Goal: Task Accomplishment & Management: Manage account settings

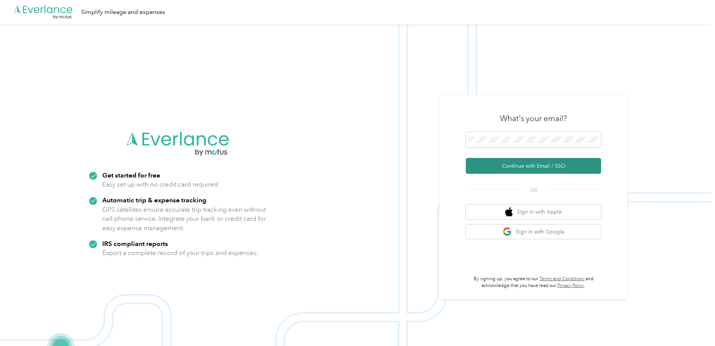
click at [522, 170] on button "Continue with Email / SSO" at bounding box center [533, 166] width 135 height 16
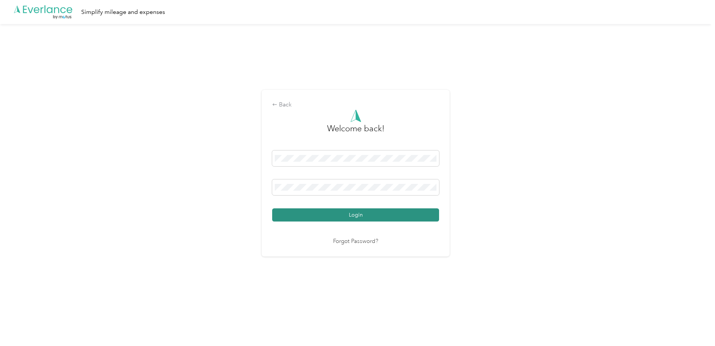
click at [349, 216] on button "Login" at bounding box center [355, 214] width 167 height 13
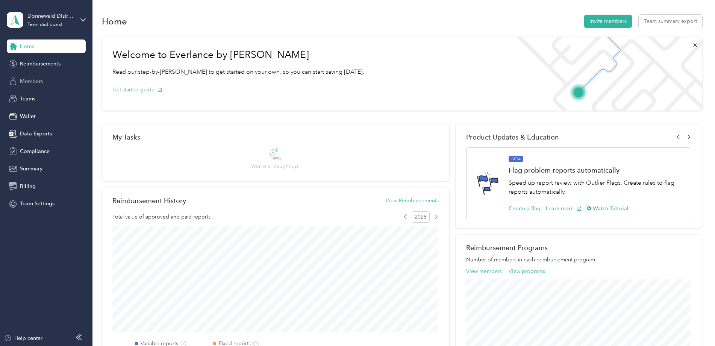
click at [31, 81] on span "Members" at bounding box center [31, 81] width 23 height 8
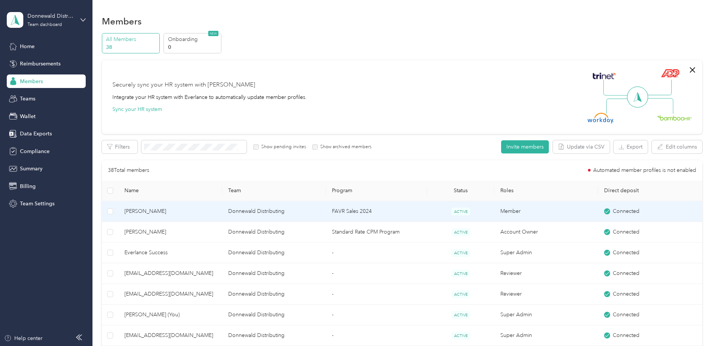
click at [302, 216] on td "Donnewald Distributing" at bounding box center [274, 211] width 104 height 21
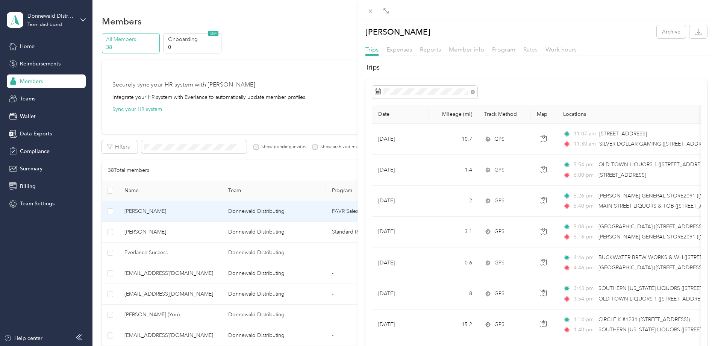
click at [529, 52] on span "Rates" at bounding box center [531, 49] width 14 height 7
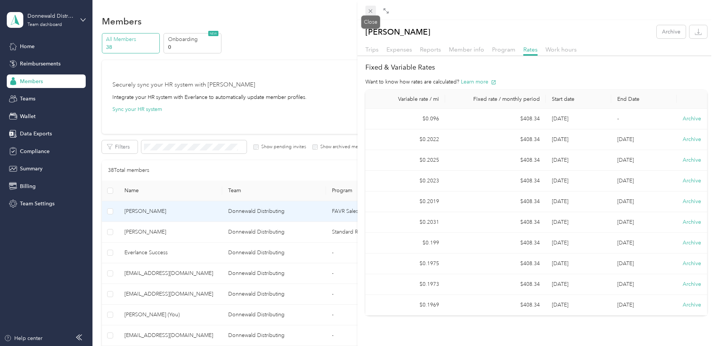
click at [369, 11] on icon at bounding box center [370, 11] width 6 height 6
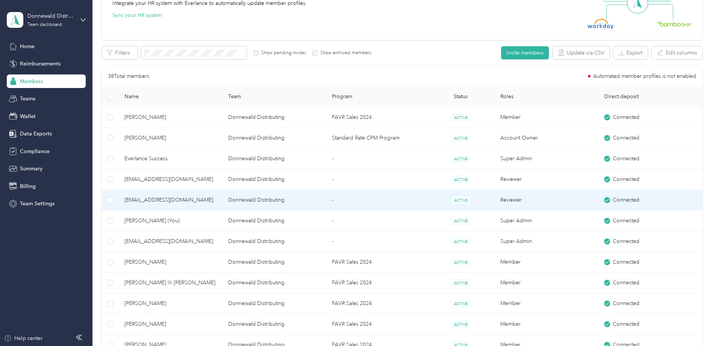
scroll to position [226, 0]
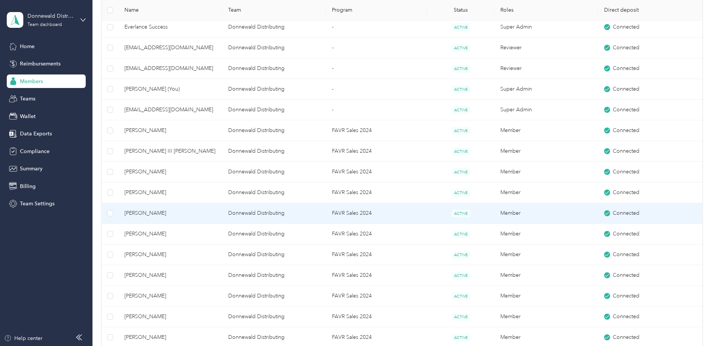
click at [143, 212] on span "[PERSON_NAME]" at bounding box center [171, 213] width 92 height 8
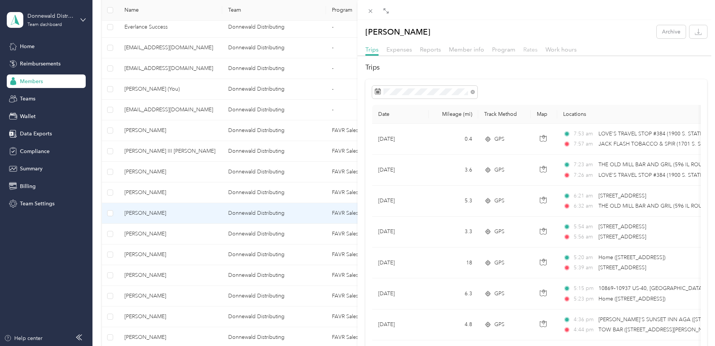
click at [530, 49] on span "Rates" at bounding box center [531, 49] width 14 height 7
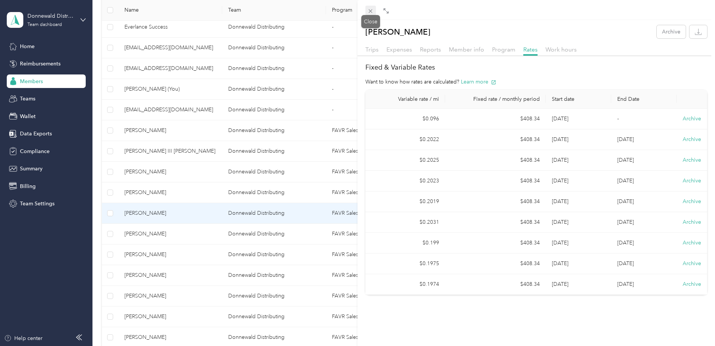
click at [371, 11] on icon at bounding box center [370, 11] width 6 height 6
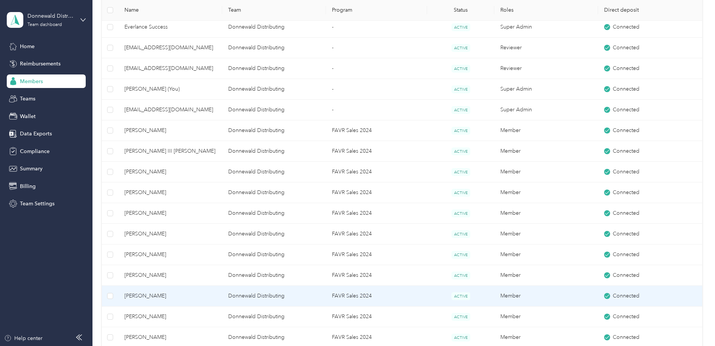
click at [155, 295] on span "[PERSON_NAME]" at bounding box center [171, 296] width 92 height 8
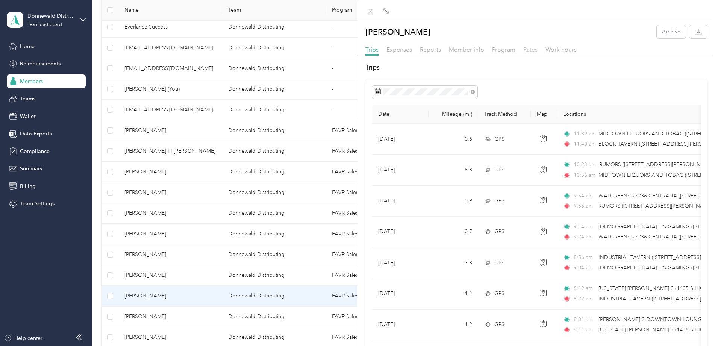
click at [533, 50] on span "Rates" at bounding box center [531, 49] width 14 height 7
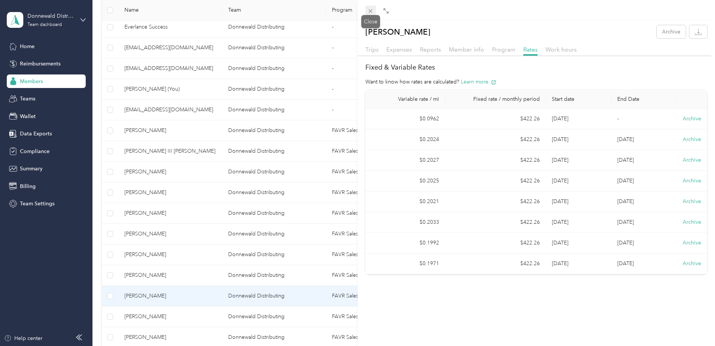
click at [367, 11] on icon at bounding box center [370, 11] width 6 height 6
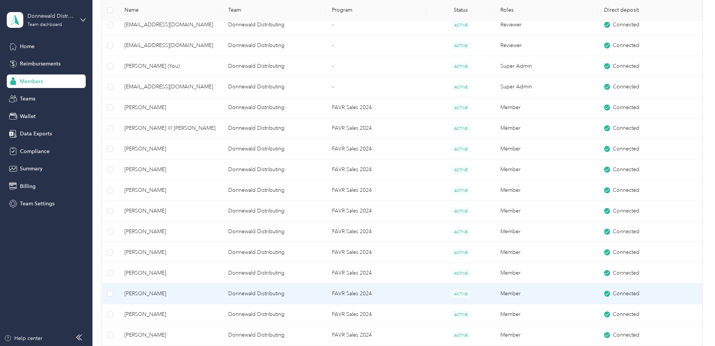
scroll to position [301, 0]
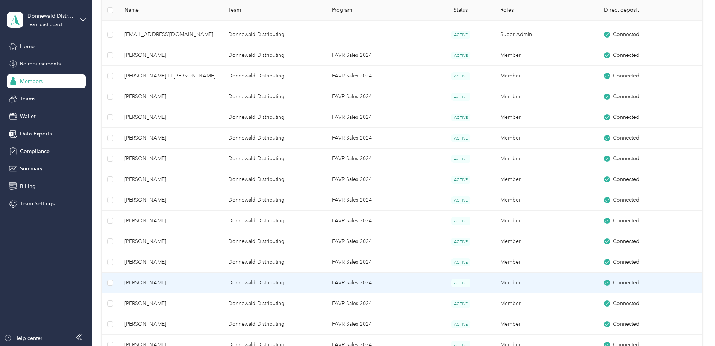
click at [134, 281] on span "[PERSON_NAME]" at bounding box center [171, 283] width 92 height 8
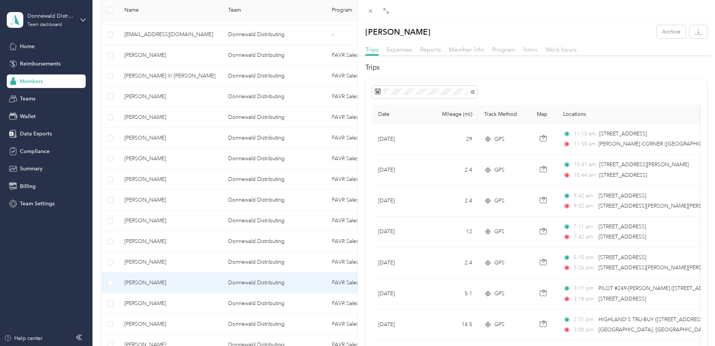
click at [531, 50] on span "Rates" at bounding box center [531, 49] width 14 height 7
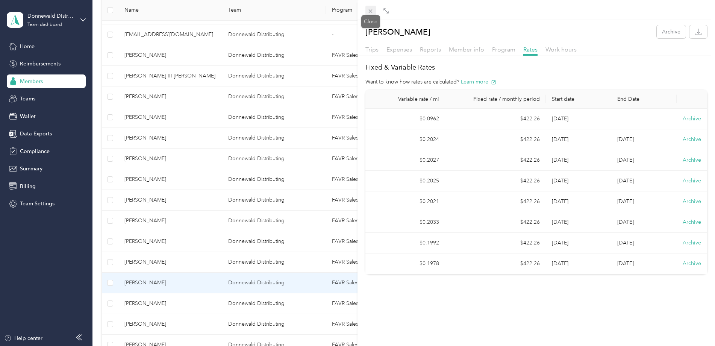
click at [368, 8] on icon at bounding box center [370, 11] width 6 height 6
